Goal: Information Seeking & Learning: Learn about a topic

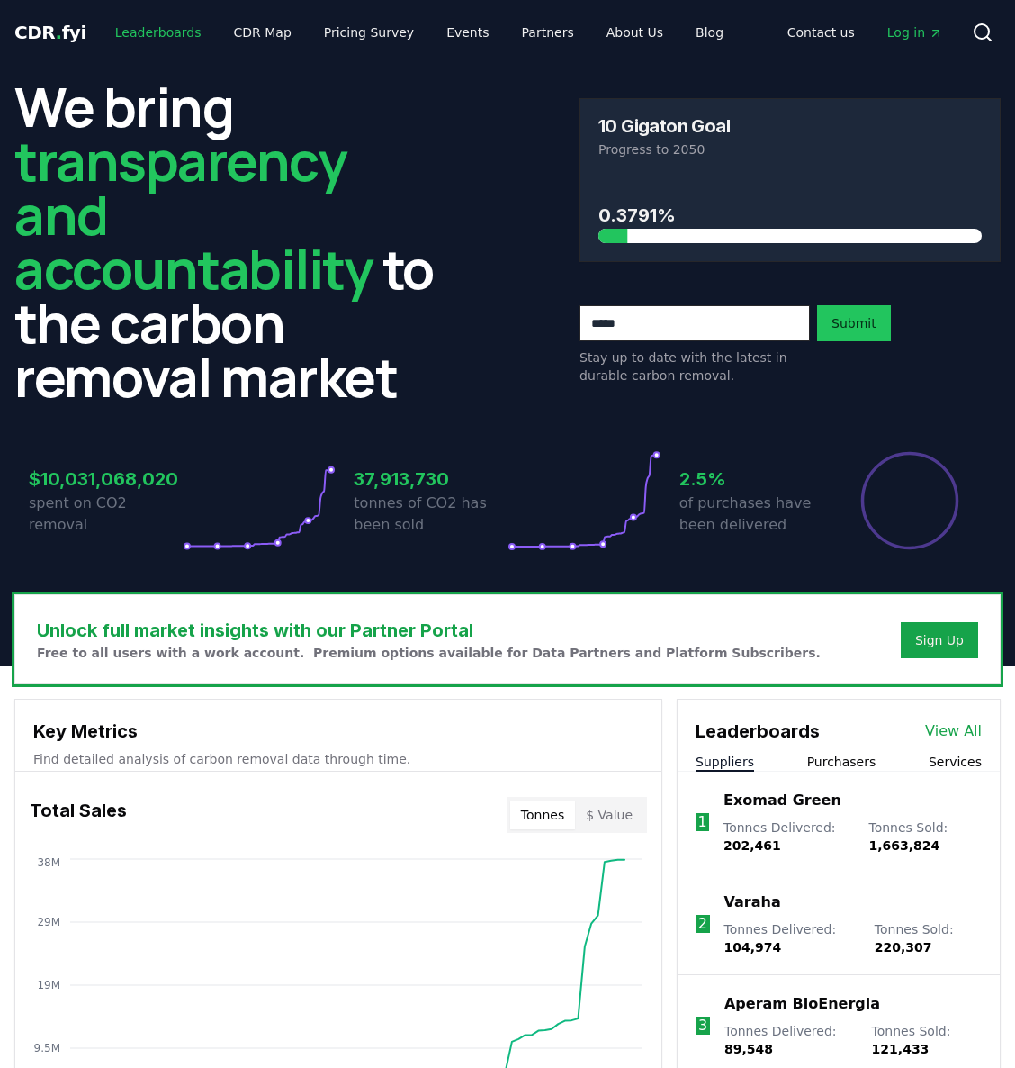
click at [137, 32] on link "Leaderboards" at bounding box center [158, 32] width 115 height 32
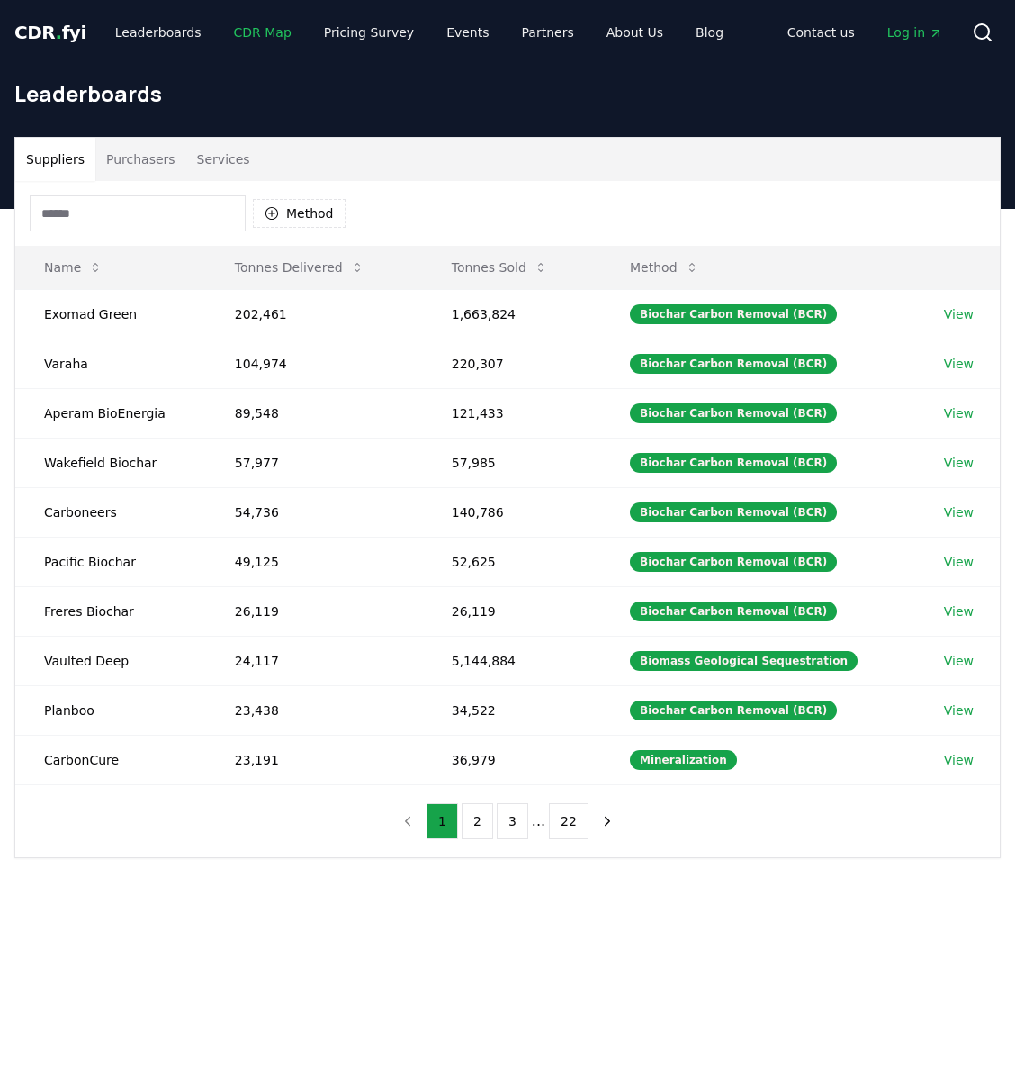
click at [251, 29] on link "CDR Map" at bounding box center [263, 32] width 86 height 32
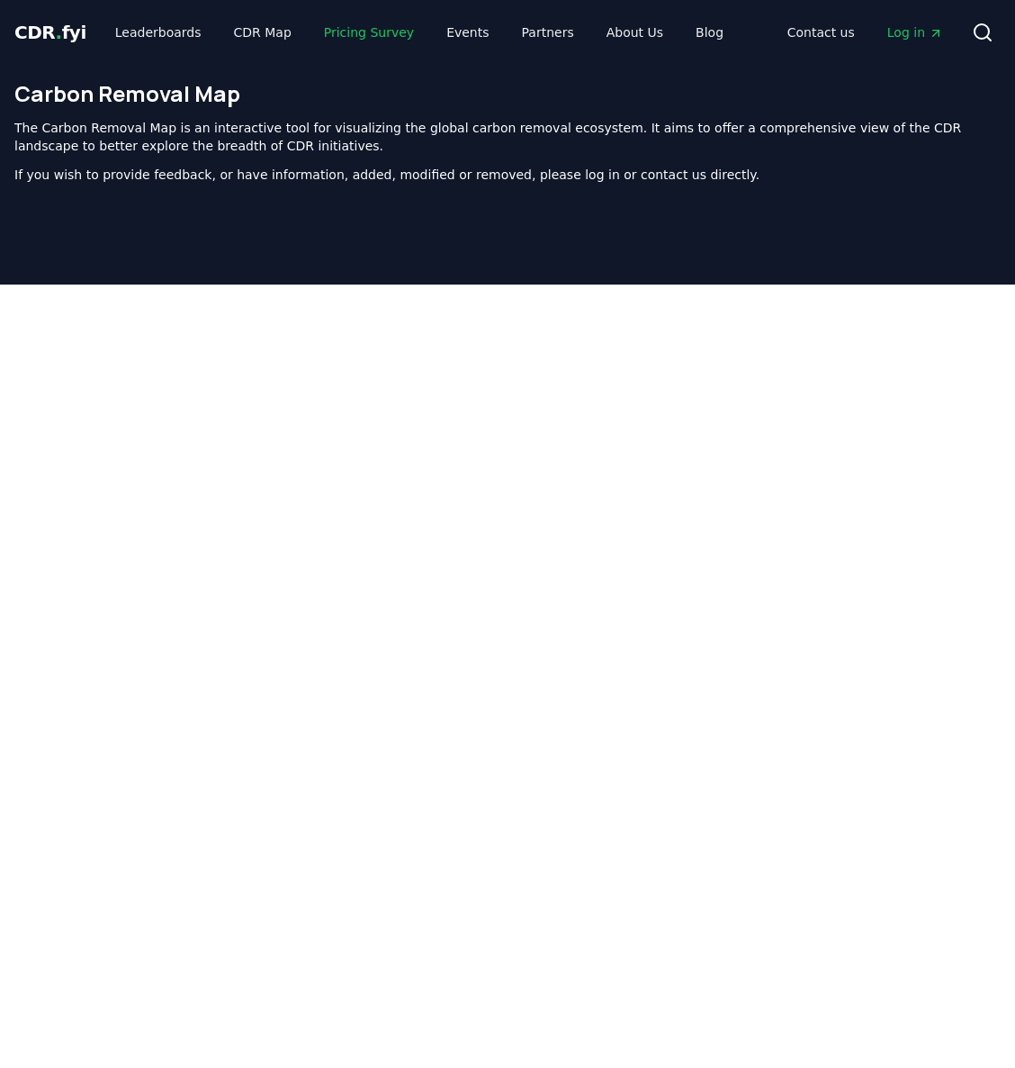
click at [349, 32] on link "Pricing Survey" at bounding box center [369, 32] width 119 height 32
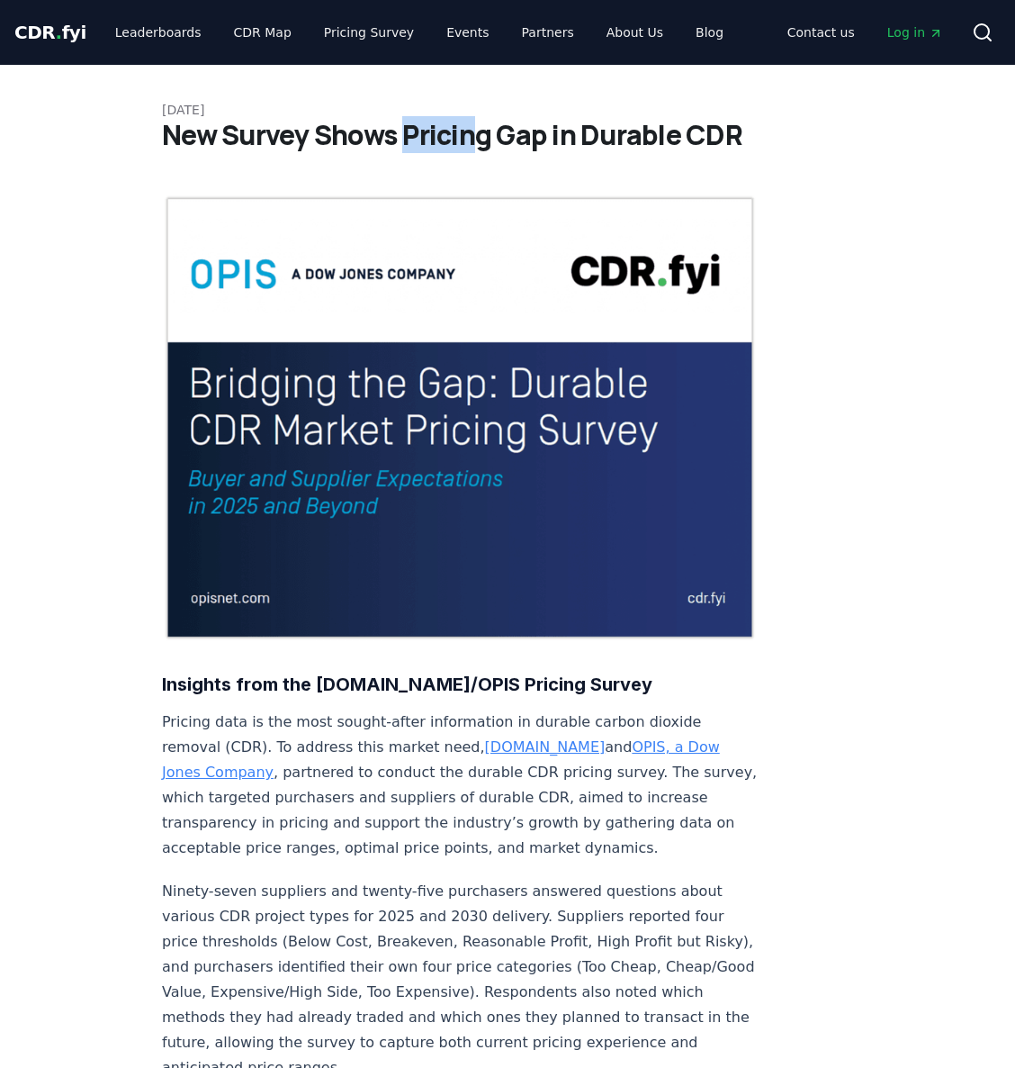
drag, startPoint x: 402, startPoint y: 127, endPoint x: 573, endPoint y: 135, distance: 171.2
click at [572, 135] on h1 "New Survey Shows Pricing Gap in Durable CDR" at bounding box center [507, 135] width 691 height 32
click at [573, 135] on h1 "New Survey Shows Pricing Gap in Durable CDR" at bounding box center [507, 135] width 691 height 32
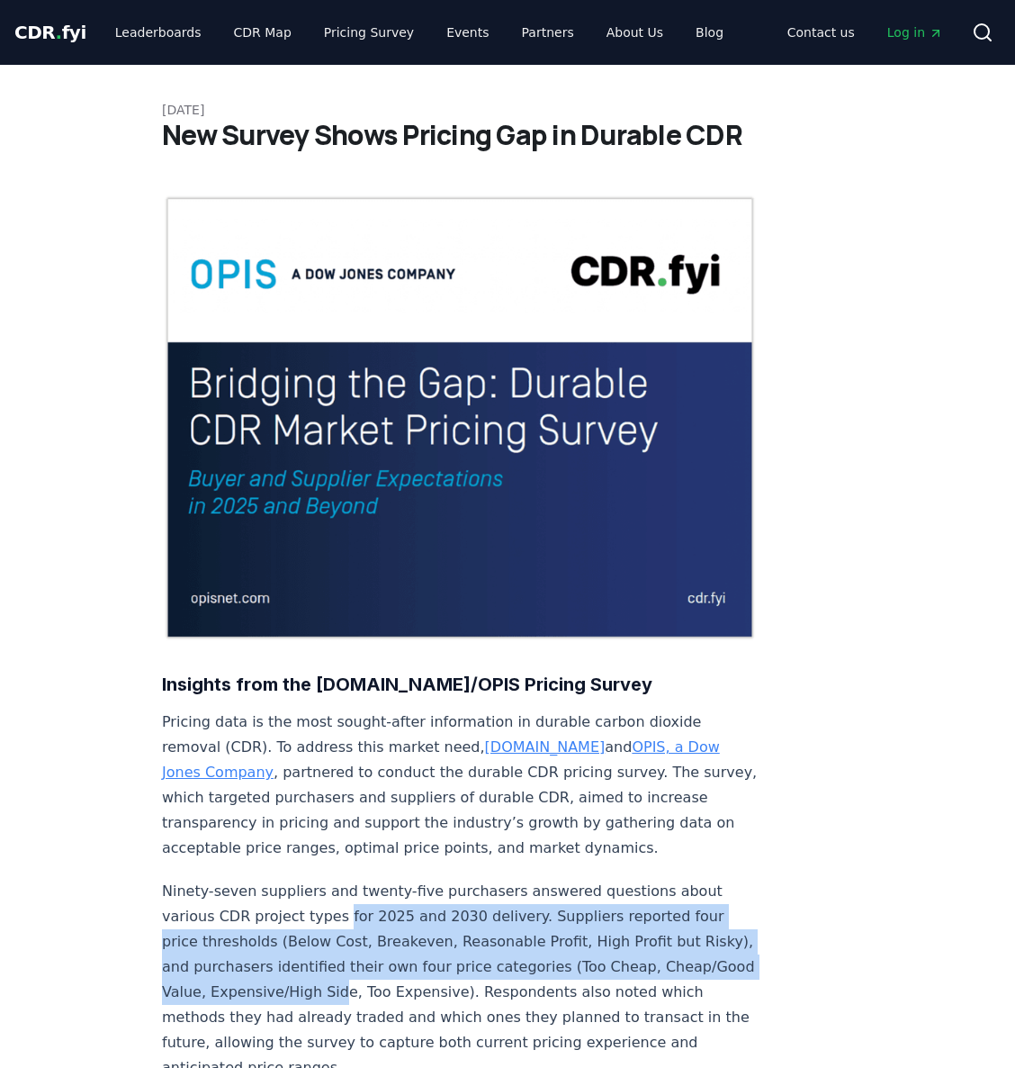
drag, startPoint x: 332, startPoint y: 862, endPoint x: 431, endPoint y: 943, distance: 127.9
click at [429, 941] on p "Ninety-seven suppliers and twenty-five purchasers answered questions about vari…" at bounding box center [460, 979] width 596 height 202
click at [235, 37] on link "CDR Map" at bounding box center [263, 32] width 86 height 32
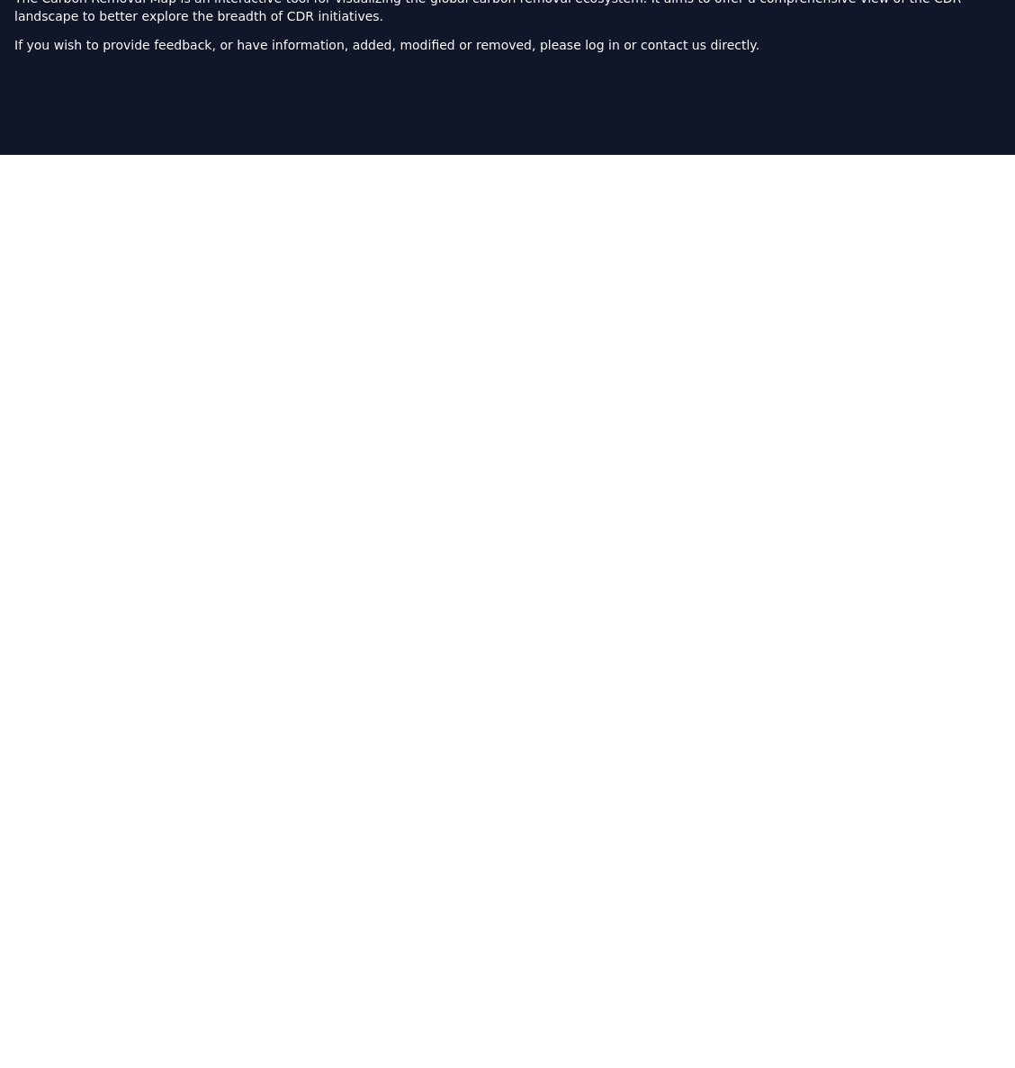
scroll to position [167, 0]
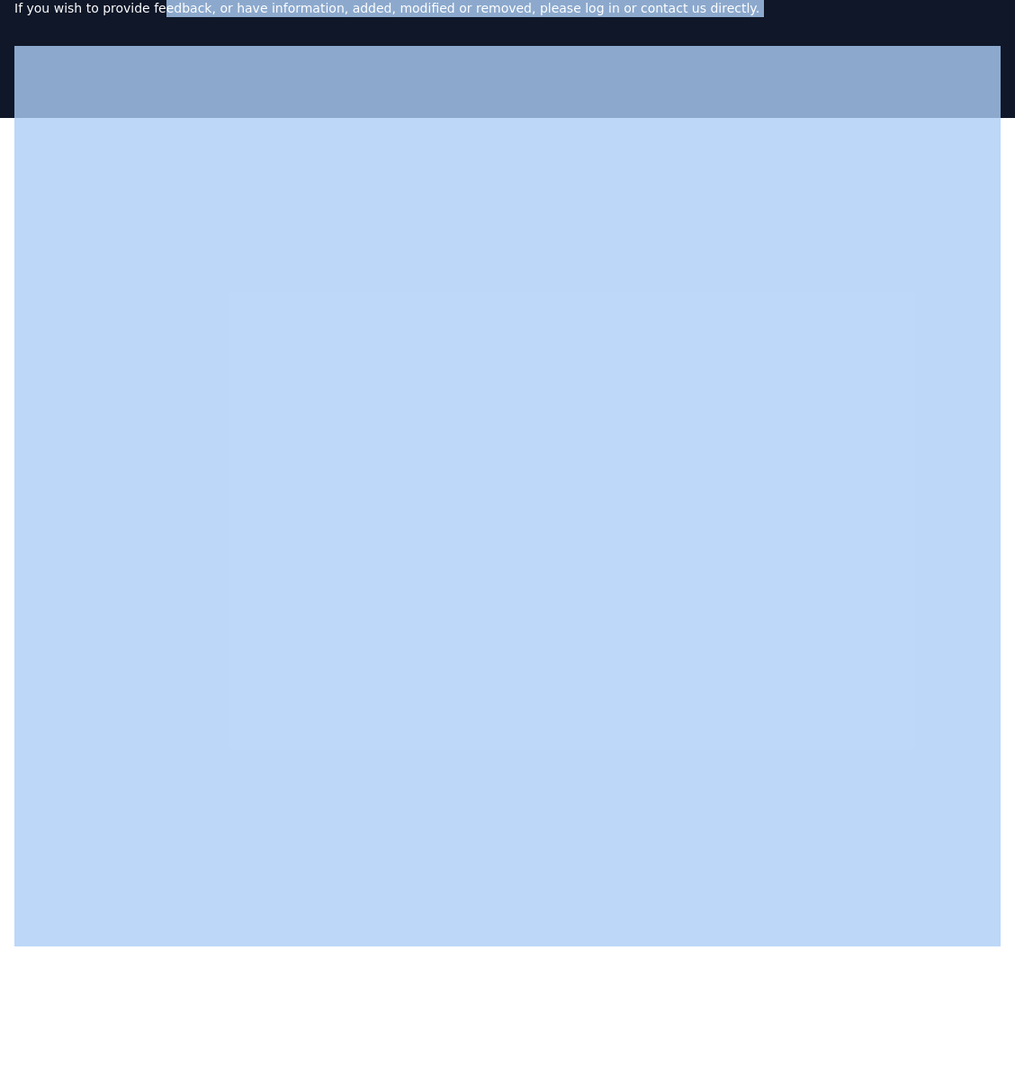
drag, startPoint x: 155, startPoint y: 34, endPoint x: 158, endPoint y: 46, distance: 12.2
click at [180, 49] on div "CDR . fyi Leaderboards CDR Map Pricing Survey Events Partners About Us Blog Con…" at bounding box center [507, 653] width 1015 height 1640
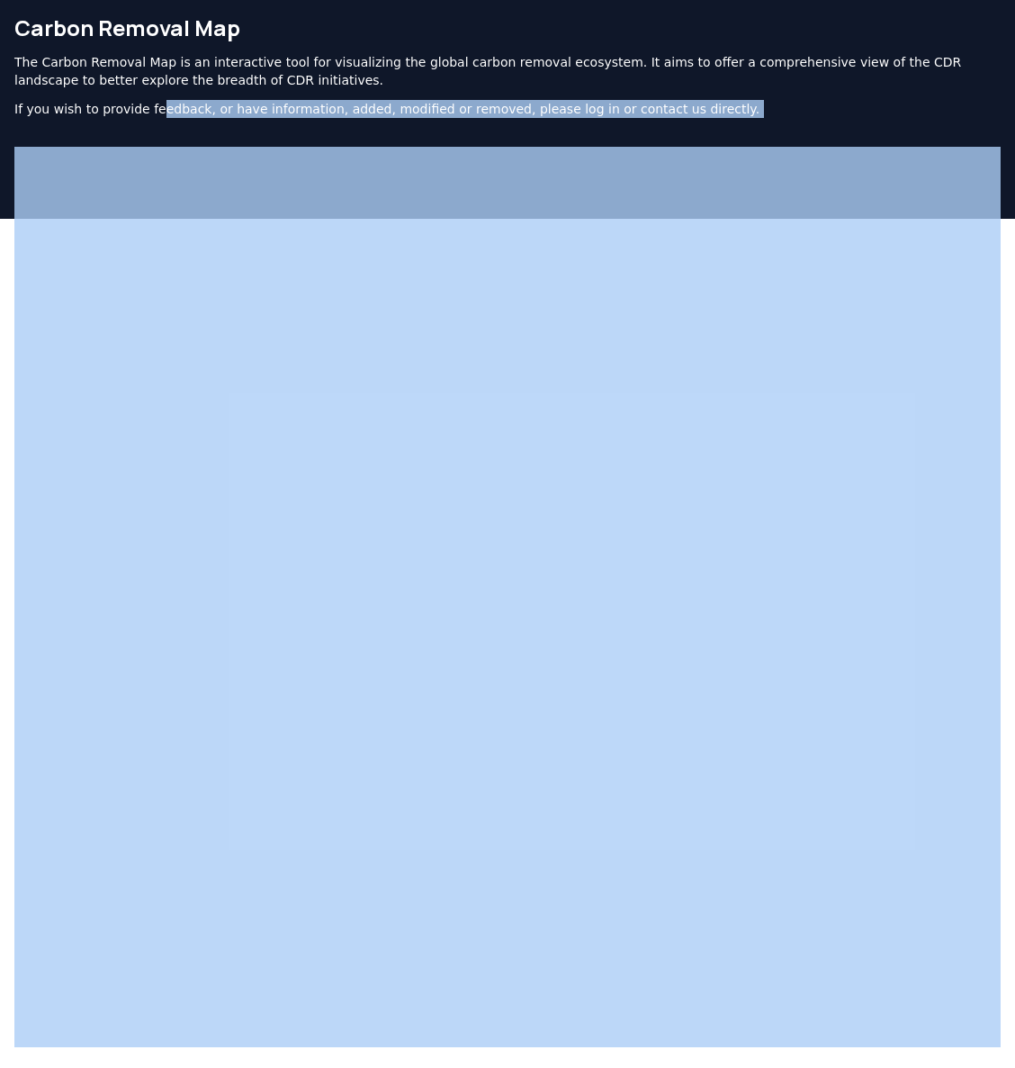
scroll to position [0, 0]
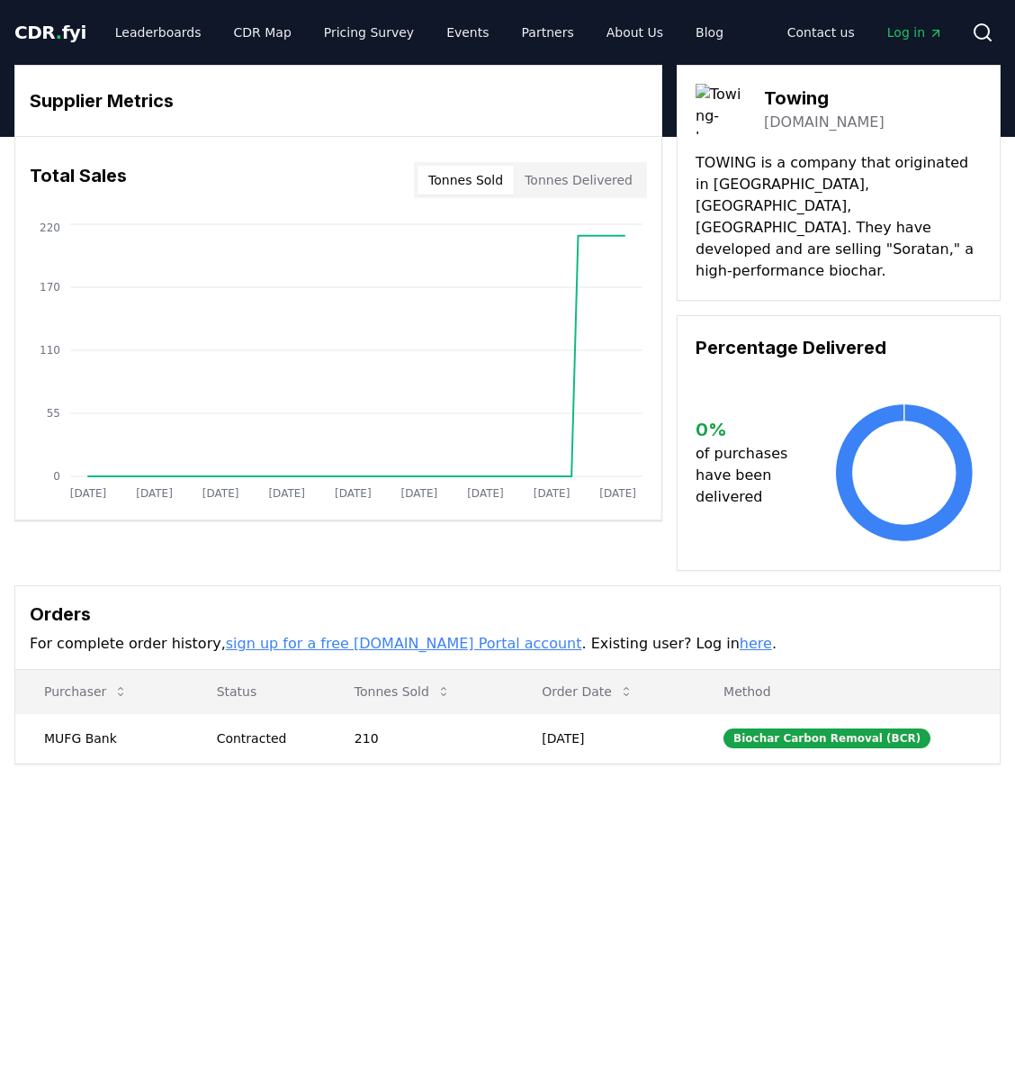
click at [618, 851] on main "Supplier Metrics Total Sales Tonnes Sold Tonnes Delivered Jan 2019 Nov 2019 Sep…" at bounding box center [507, 671] width 1015 height 1068
